Goal: Task Accomplishment & Management: Manage account settings

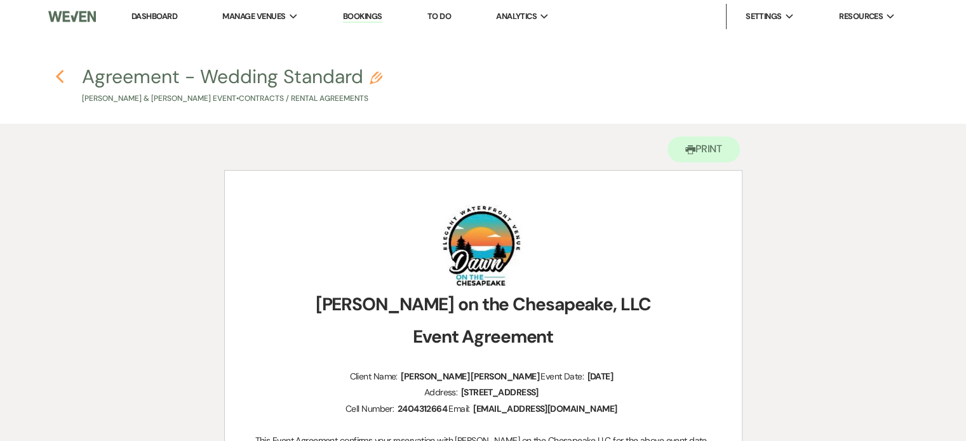
click at [60, 77] on icon "Previous" at bounding box center [60, 76] width 10 height 15
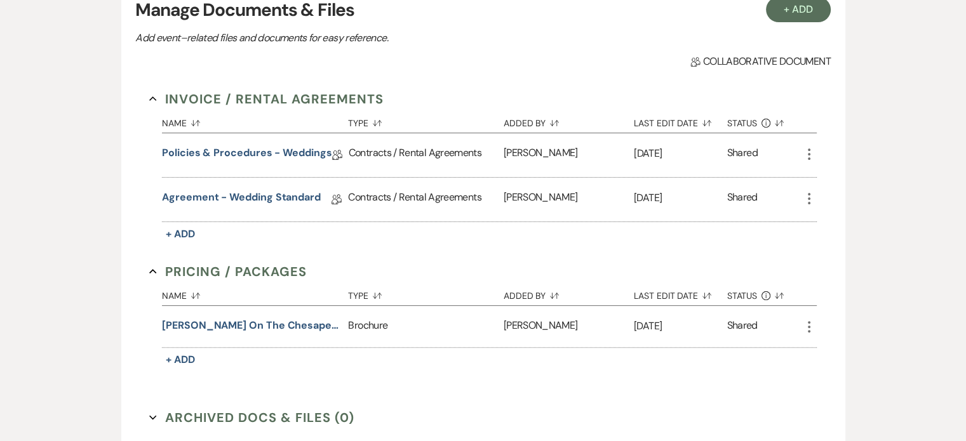
scroll to position [280, 0]
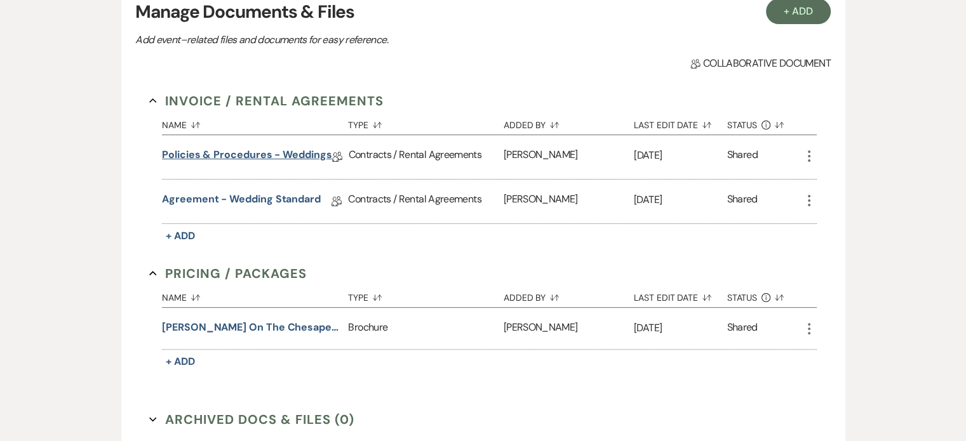
click at [268, 154] on link "Policies & Procedures - Weddings" at bounding box center [247, 157] width 170 height 20
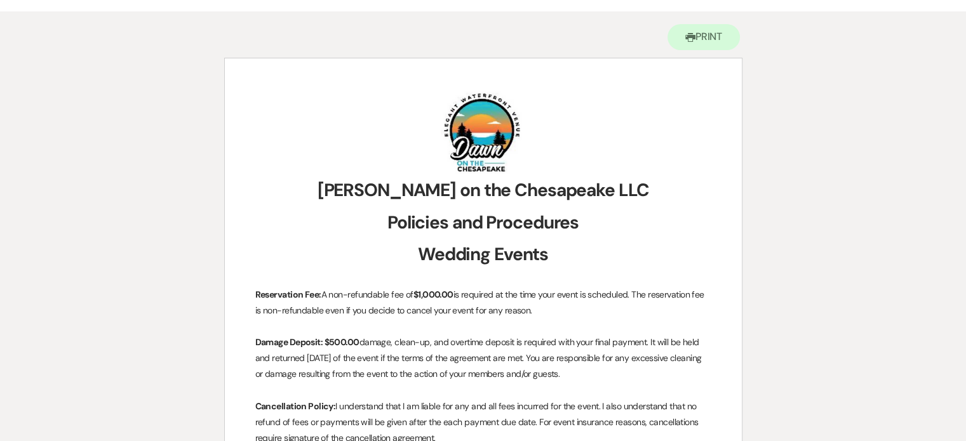
scroll to position [63, 0]
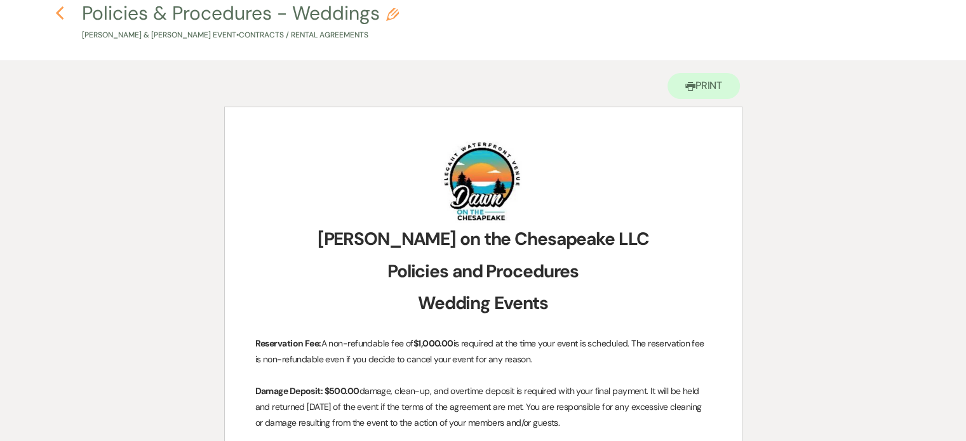
click at [63, 11] on icon "Previous" at bounding box center [60, 13] width 10 height 15
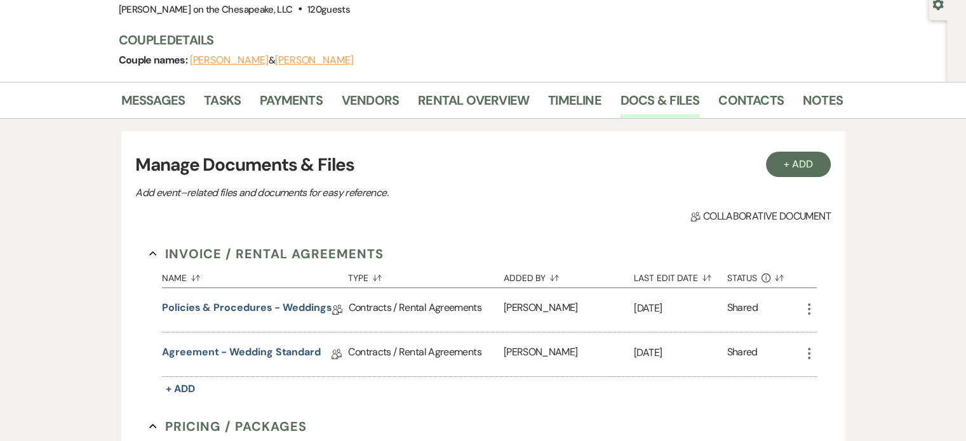
scroll to position [190, 0]
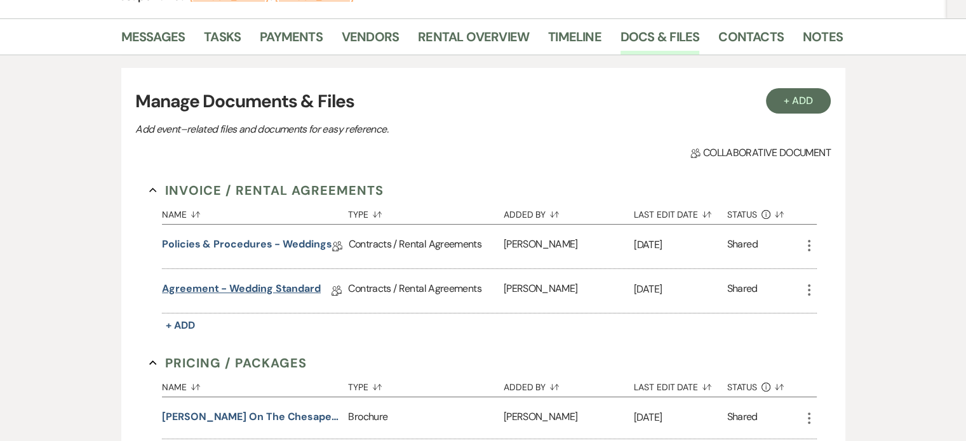
click at [305, 289] on link "Agreement - Wedding Standard" at bounding box center [241, 291] width 159 height 20
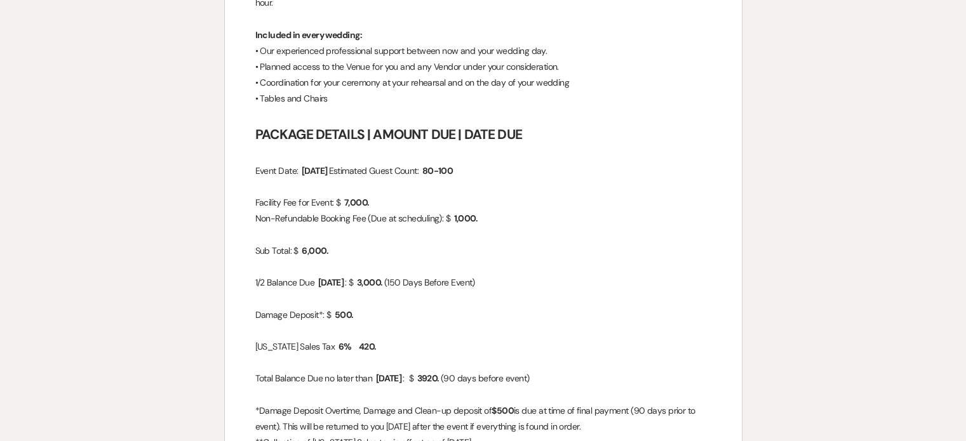
scroll to position [1397, 0]
